Goal: Complete application form

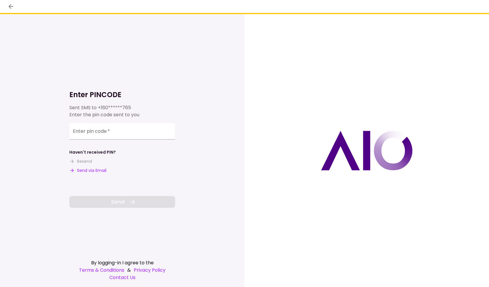
click at [96, 171] on button "Send via Email" at bounding box center [87, 170] width 37 height 6
click at [119, 133] on input "Enter pin code   *" at bounding box center [122, 131] width 106 height 16
click at [107, 136] on input "Enter pin code   *" at bounding box center [122, 131] width 106 height 16
click at [109, 135] on input "Enter pin code   *" at bounding box center [122, 131] width 106 height 16
paste input "******"
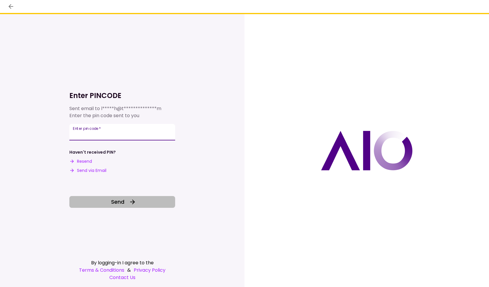
type input "******"
click at [133, 201] on icon at bounding box center [132, 201] width 7 height 7
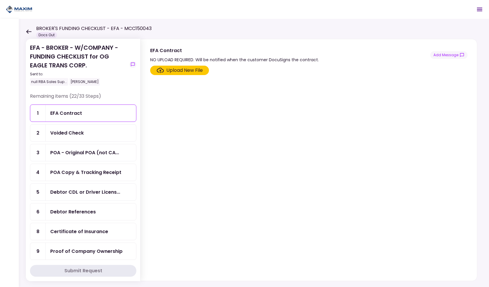
click at [105, 154] on div "POA - Original POA (not CA..." at bounding box center [91, 152] width 91 height 17
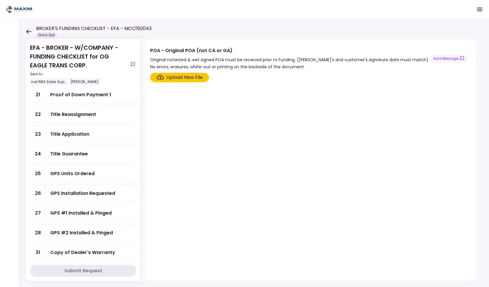
scroll to position [294, 0]
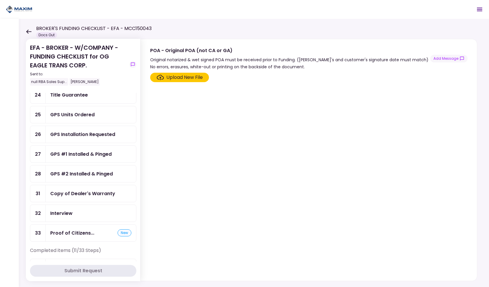
click at [97, 229] on div "Proof of Citizens... new" at bounding box center [90, 232] width 81 height 7
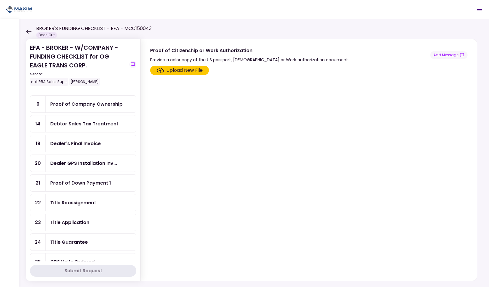
scroll to position [118, 0]
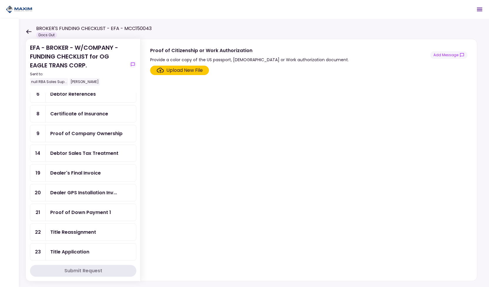
click at [91, 208] on div "Proof of Down Payment 1" at bounding box center [80, 211] width 61 height 7
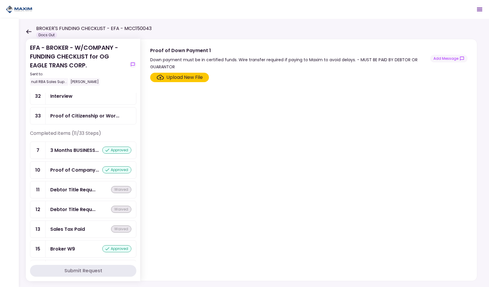
scroll to position [353, 0]
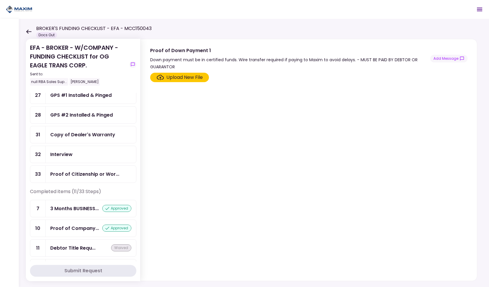
click at [75, 166] on div "Proof of Citizenship or Wor..." at bounding box center [91, 174] width 91 height 17
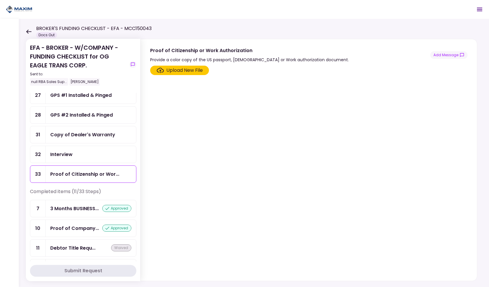
click at [187, 71] on div "Upload New File" at bounding box center [184, 70] width 36 height 7
click at [0, 0] on input "Upload New File" at bounding box center [0, 0] width 0 height 0
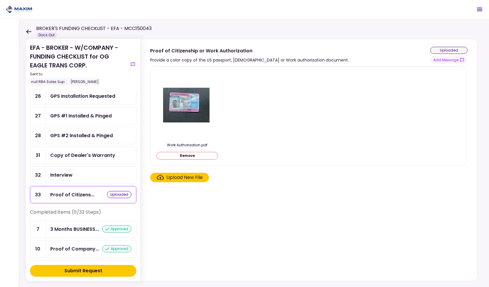
scroll to position [323, 0]
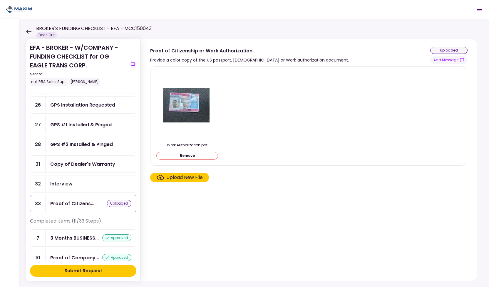
click at [91, 160] on div "Copy of Dealer's Warranty" at bounding box center [82, 163] width 65 height 7
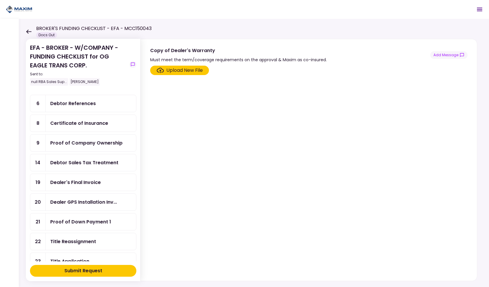
scroll to position [118, 0]
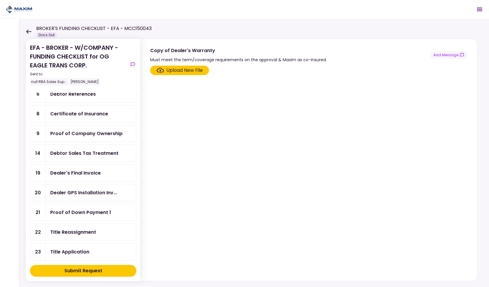
click at [85, 130] on div "Proof of Company Ownership" at bounding box center [86, 133] width 72 height 7
click at [190, 68] on div "Upload New File" at bounding box center [184, 70] width 36 height 7
click at [0, 0] on input "Upload New File" at bounding box center [0, 0] width 0 height 0
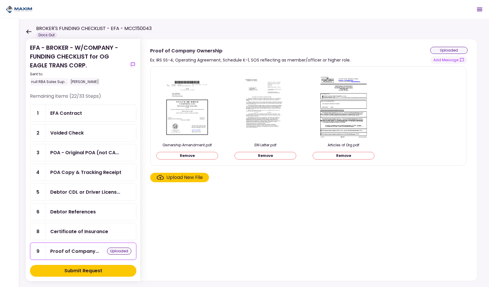
click at [87, 193] on div "Debtor CDL or Driver Licens..." at bounding box center [91, 191] width 91 height 17
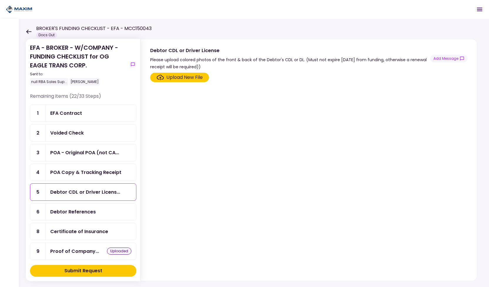
click at [171, 77] on div "Upload New File" at bounding box center [184, 77] width 36 height 7
click at [0, 0] on input "Upload New File" at bounding box center [0, 0] width 0 height 0
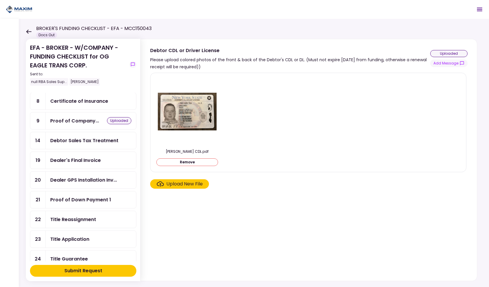
scroll to position [118, 0]
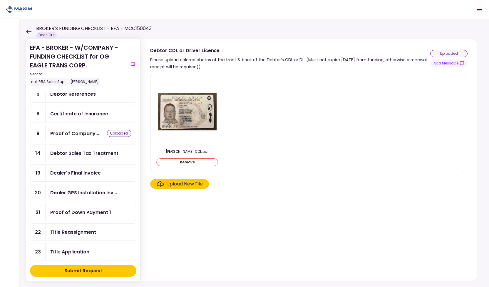
click at [87, 149] on div "Debtor Sales Tax Treatment" at bounding box center [84, 152] width 68 height 7
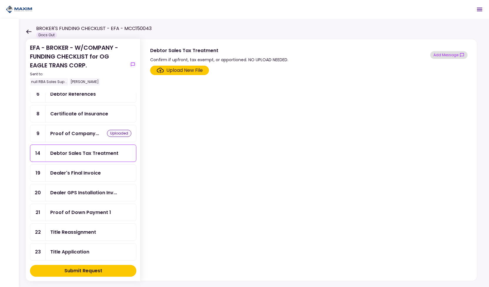
click at [439, 55] on button "Add Message" at bounding box center [448, 55] width 37 height 8
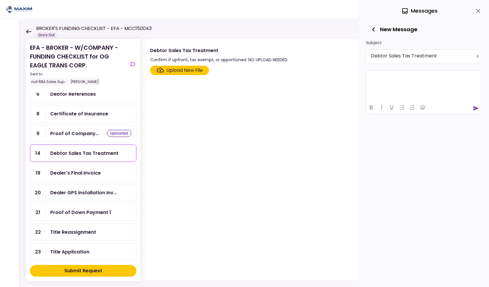
click at [415, 83] on html at bounding box center [423, 77] width 115 height 14
click at [383, 79] on p "Rich Text Area. Press ALT-0 for help." at bounding box center [424, 77] width 110 height 5
drag, startPoint x: 475, startPoint y: 107, endPoint x: 470, endPoint y: 107, distance: 4.7
click at [474, 107] on icon "send" at bounding box center [476, 108] width 5 height 4
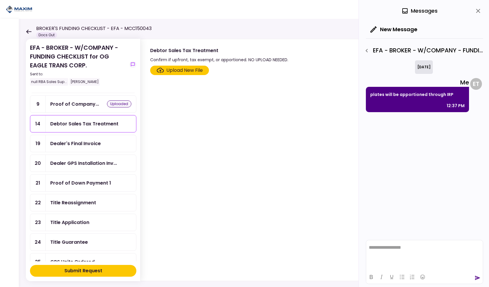
scroll to position [118, 0]
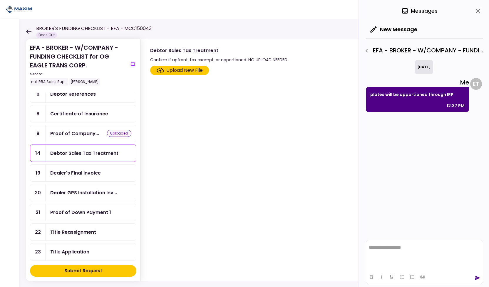
click at [79, 169] on div "Dealer's Final Invoice" at bounding box center [75, 172] width 51 height 7
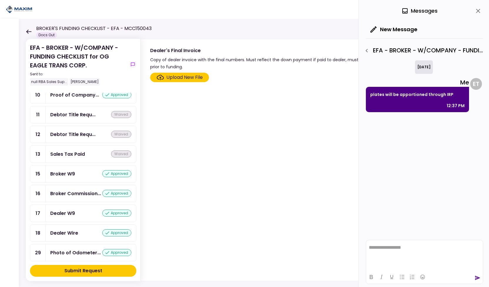
scroll to position [497, 0]
